Goal: Navigation & Orientation: Find specific page/section

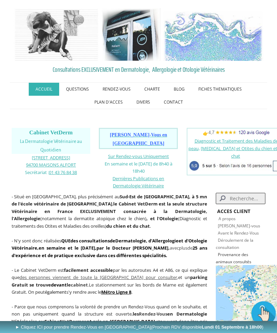
click at [242, 146] on link "Allergies et Otites du chien et du chat" at bounding box center [242, 152] width 83 height 14
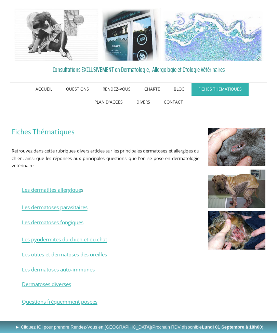
click at [179, 99] on link "CONTACT" at bounding box center [173, 102] width 33 height 13
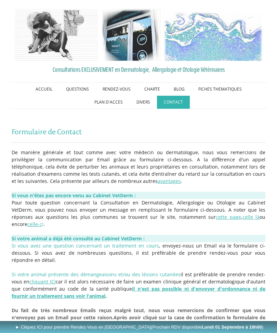
click at [43, 90] on link "ACCUEIL" at bounding box center [44, 89] width 30 height 13
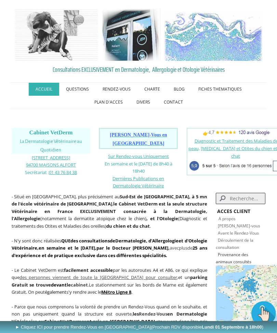
click at [178, 103] on link "CONTACT" at bounding box center [173, 102] width 33 height 13
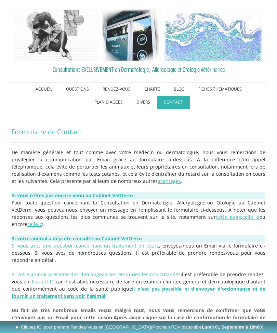
click at [153, 90] on link "CHARTE" at bounding box center [152, 89] width 29 height 13
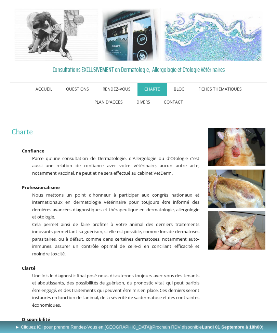
click at [179, 104] on link "CONTACT" at bounding box center [173, 102] width 33 height 13
